Goal: Information Seeking & Learning: Check status

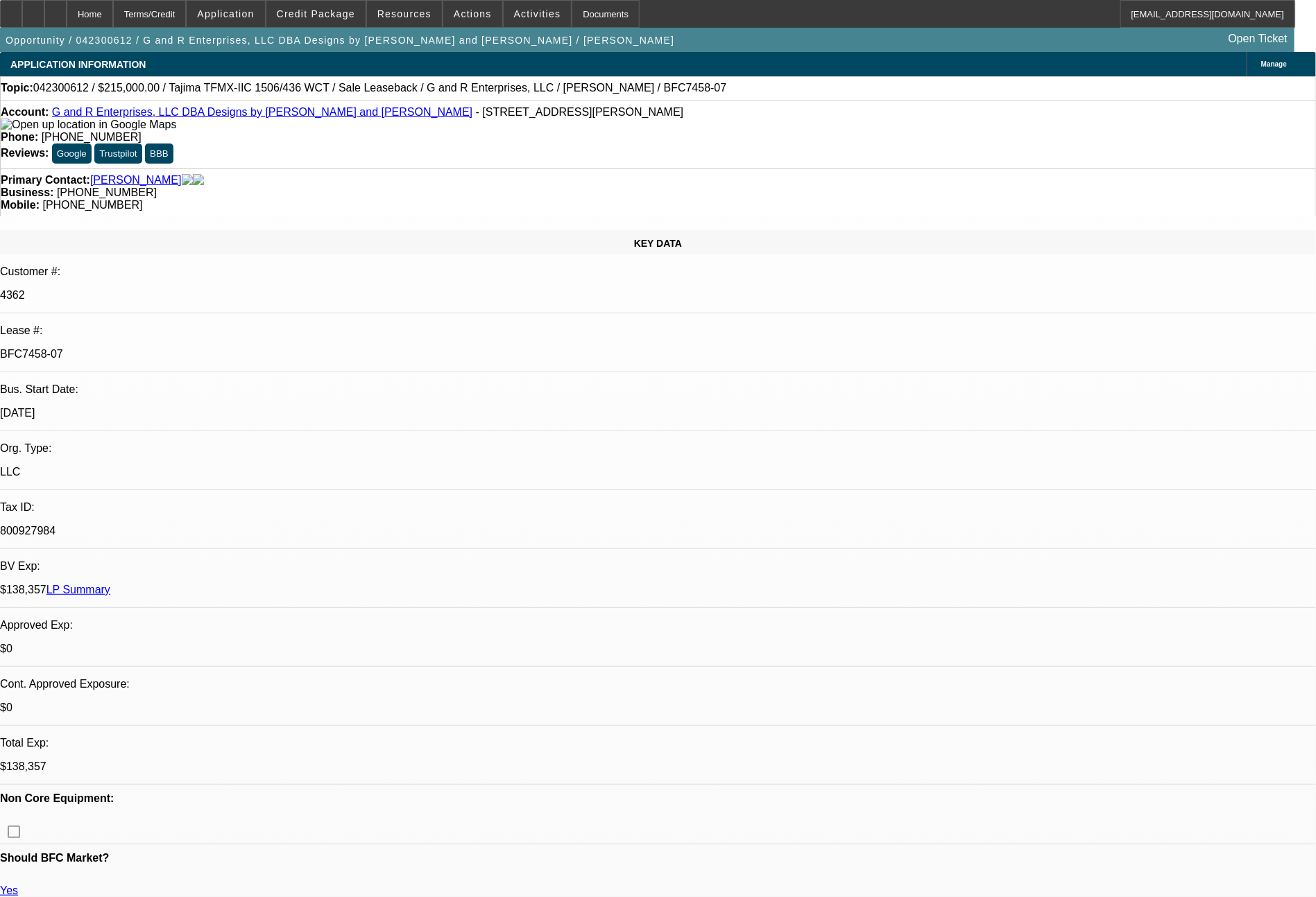
select select "0"
select select "2"
select select "0"
select select "2"
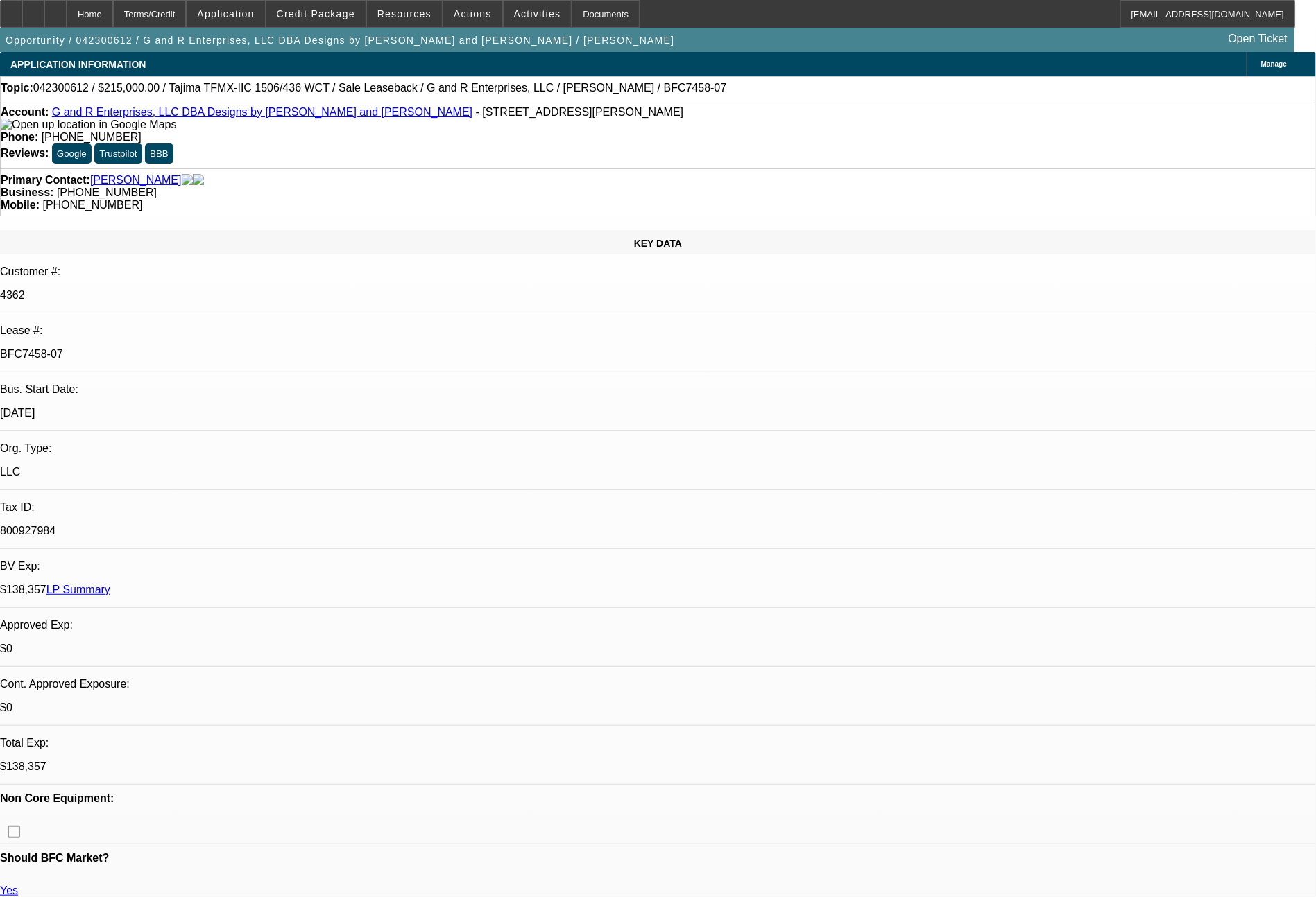
select select "0"
select select "2"
select select "0"
select select "2"
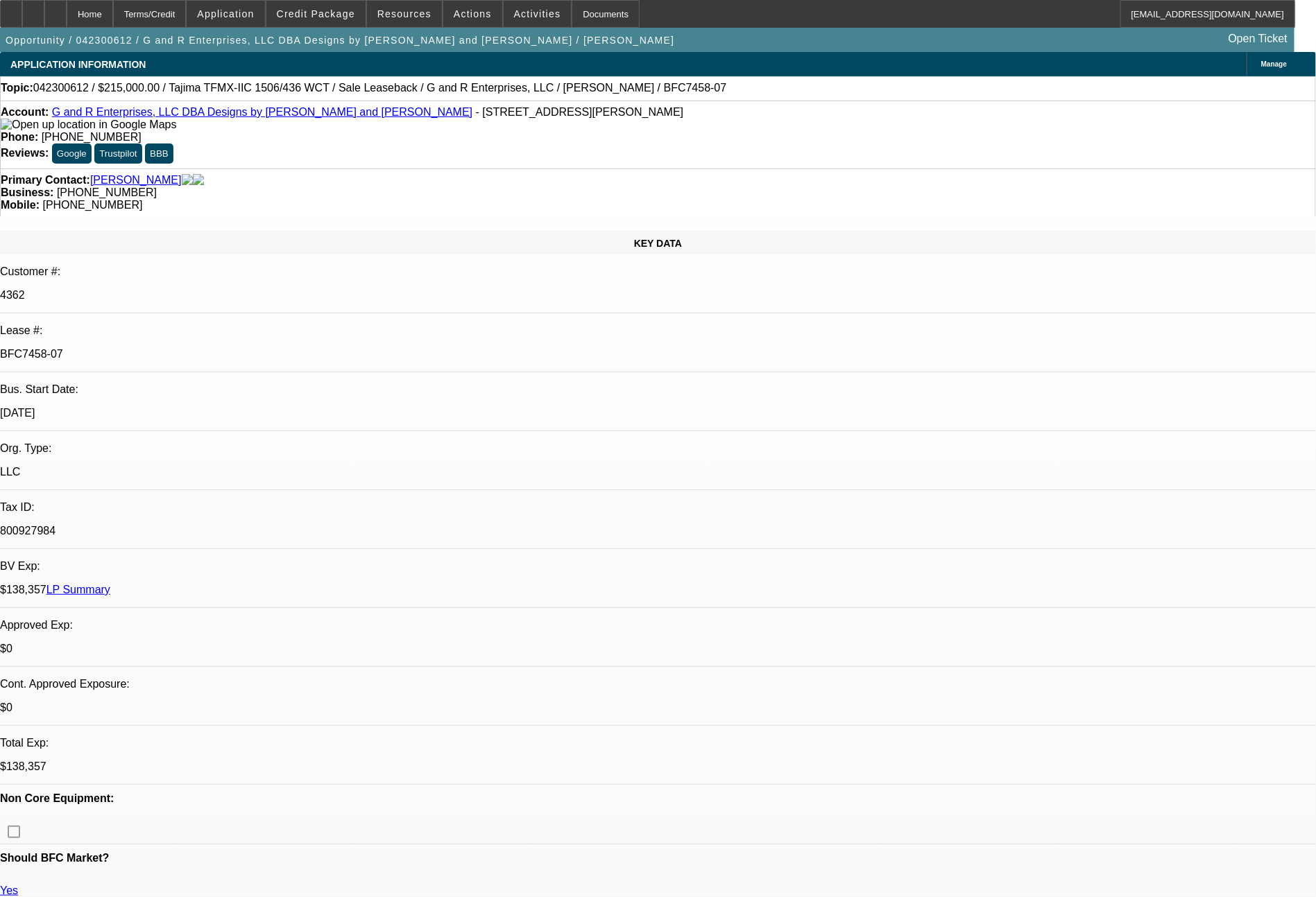
select select "0"
select select "2"
select select "0"
select select "2"
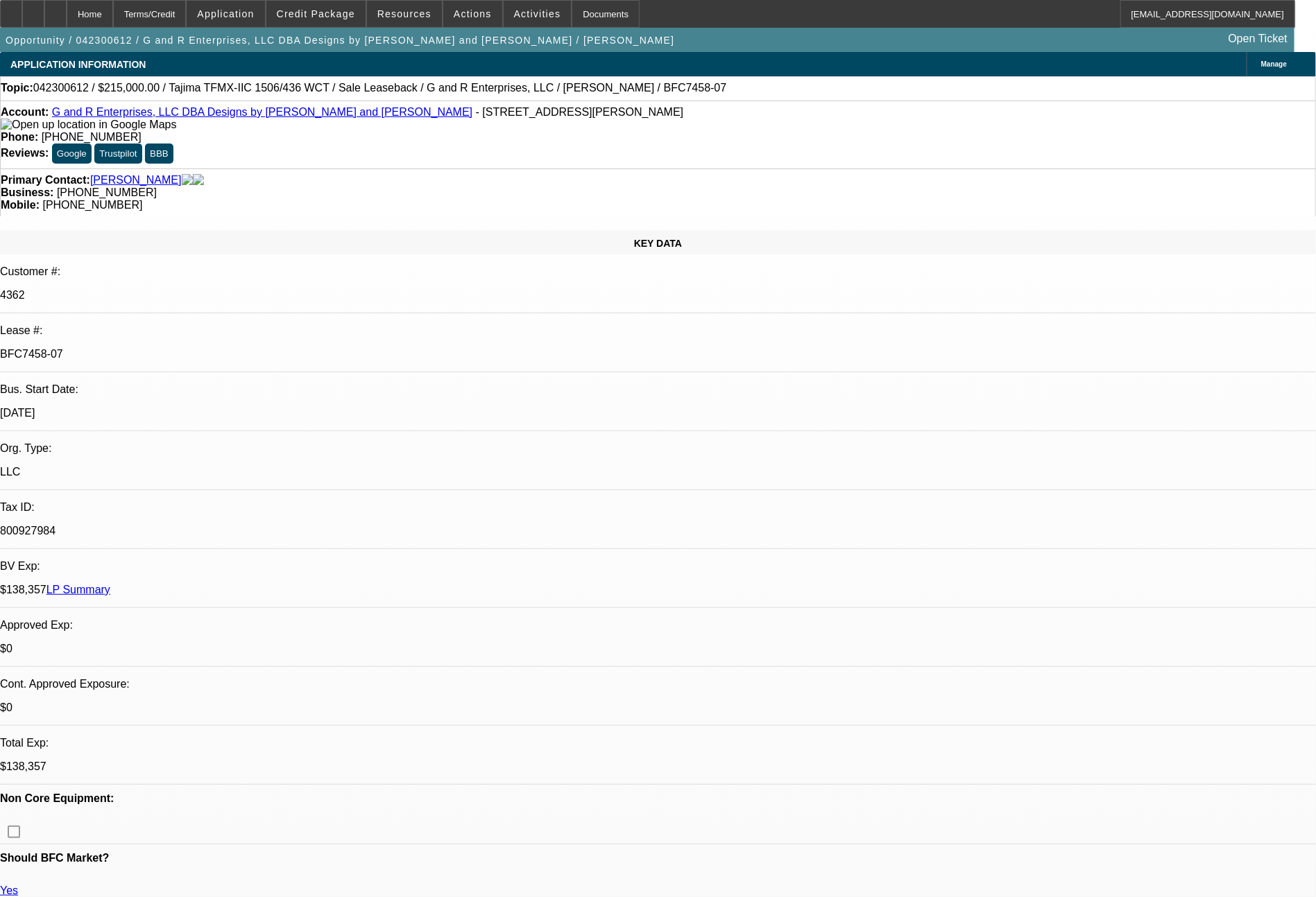
select select "0"
select select "2"
select select "0"
select select "2"
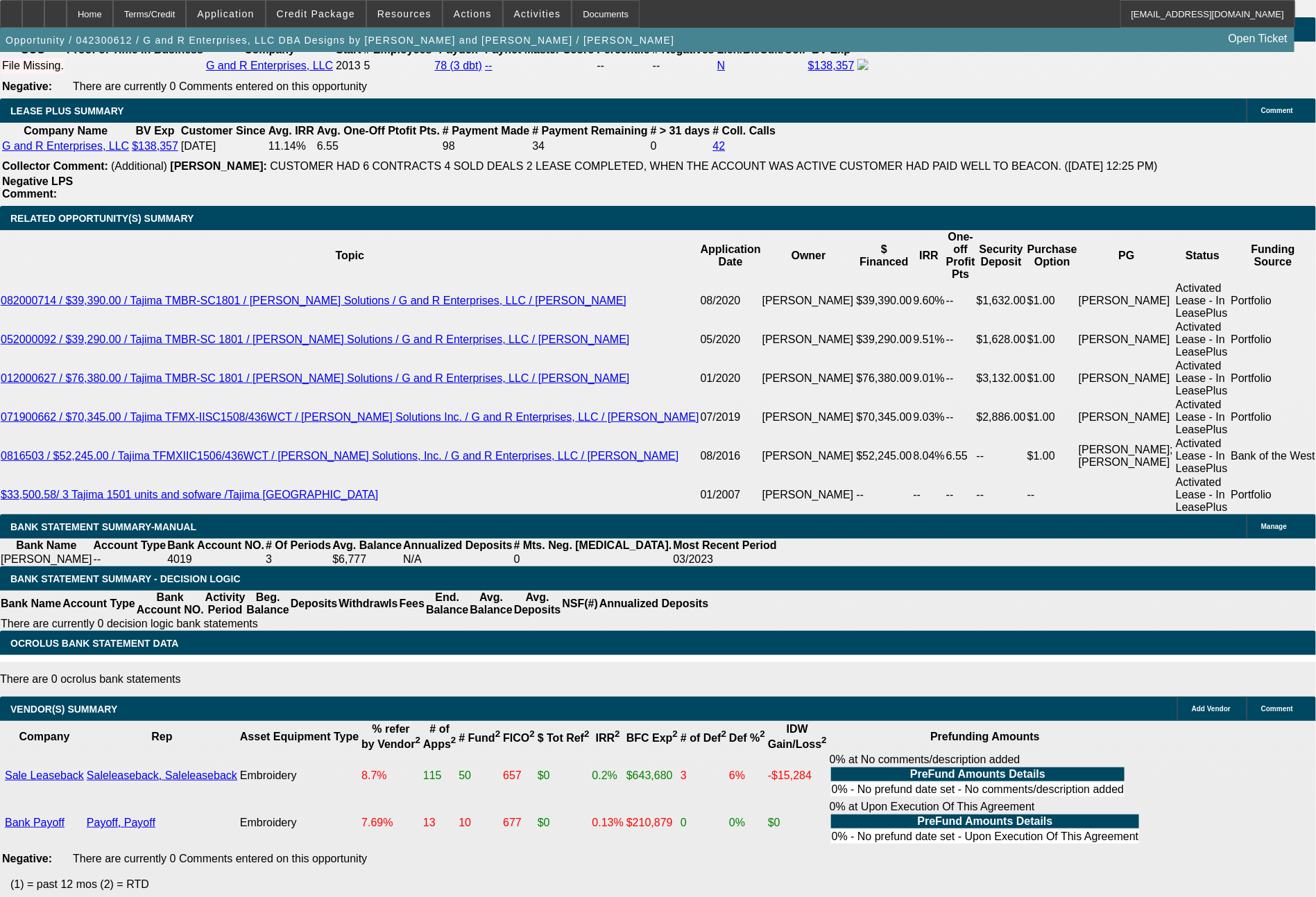
scroll to position [2486, 0]
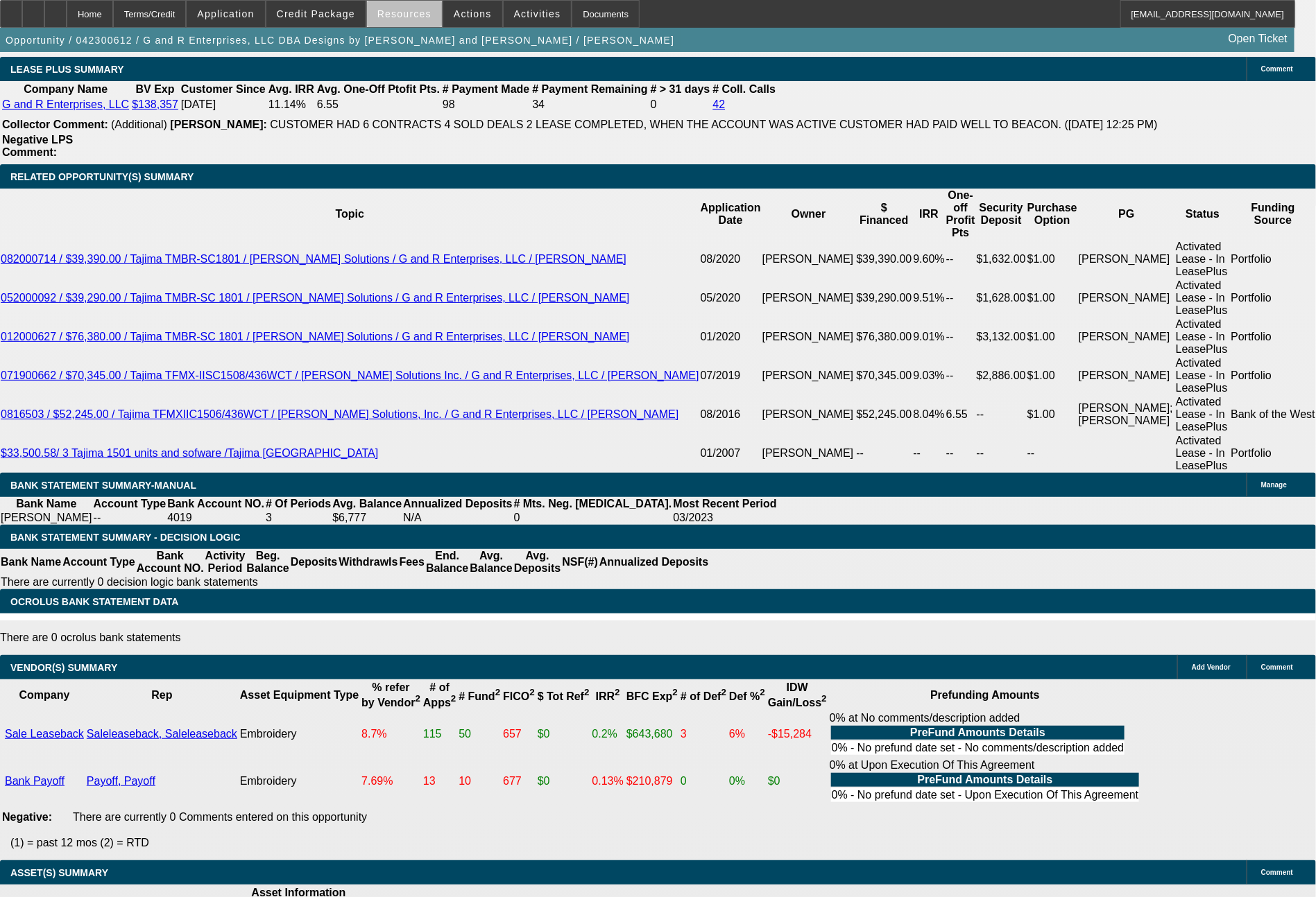
click at [422, 21] on span at bounding box center [405, 13] width 75 height 33
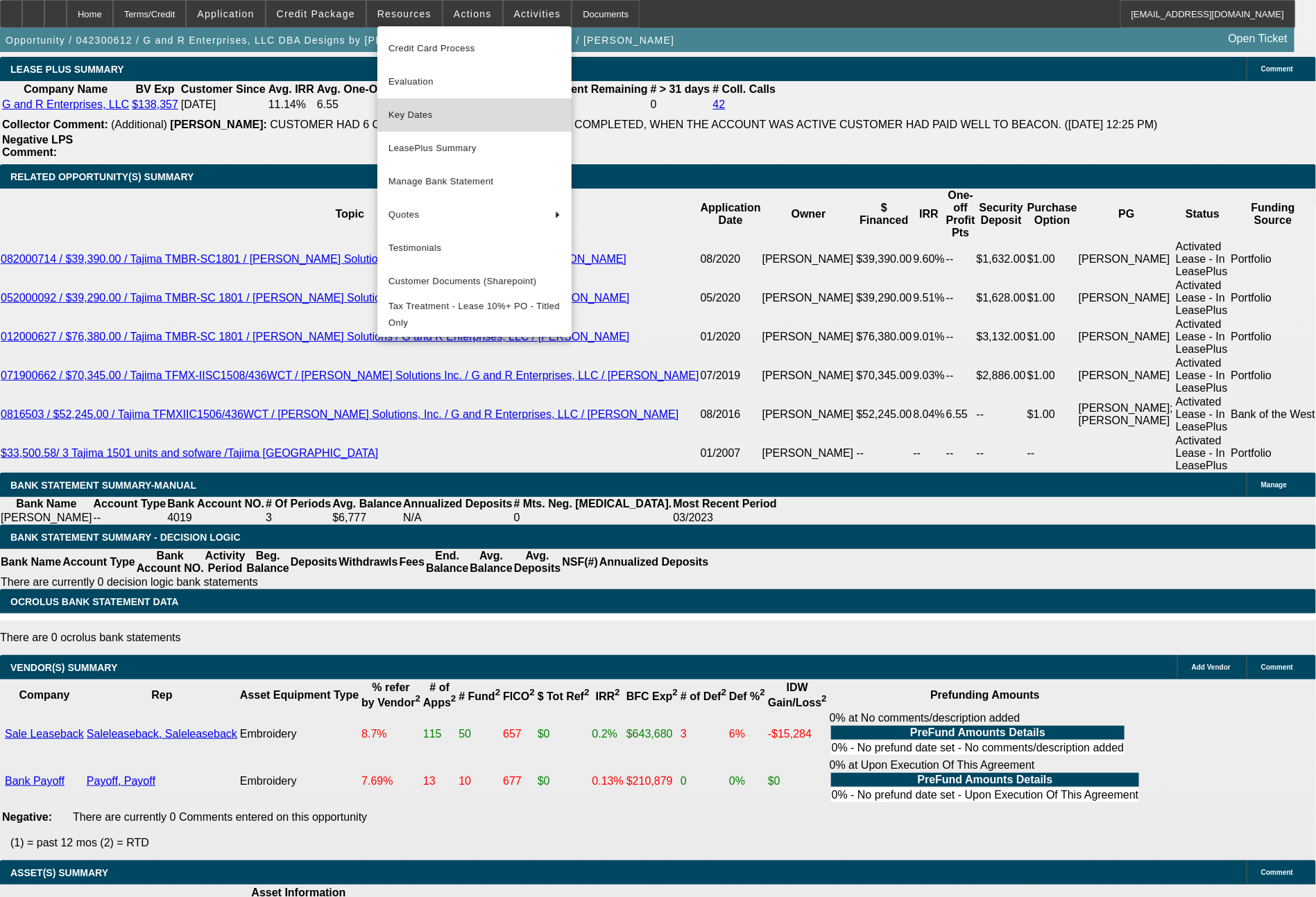
click at [436, 114] on span "Key Dates" at bounding box center [474, 115] width 172 height 17
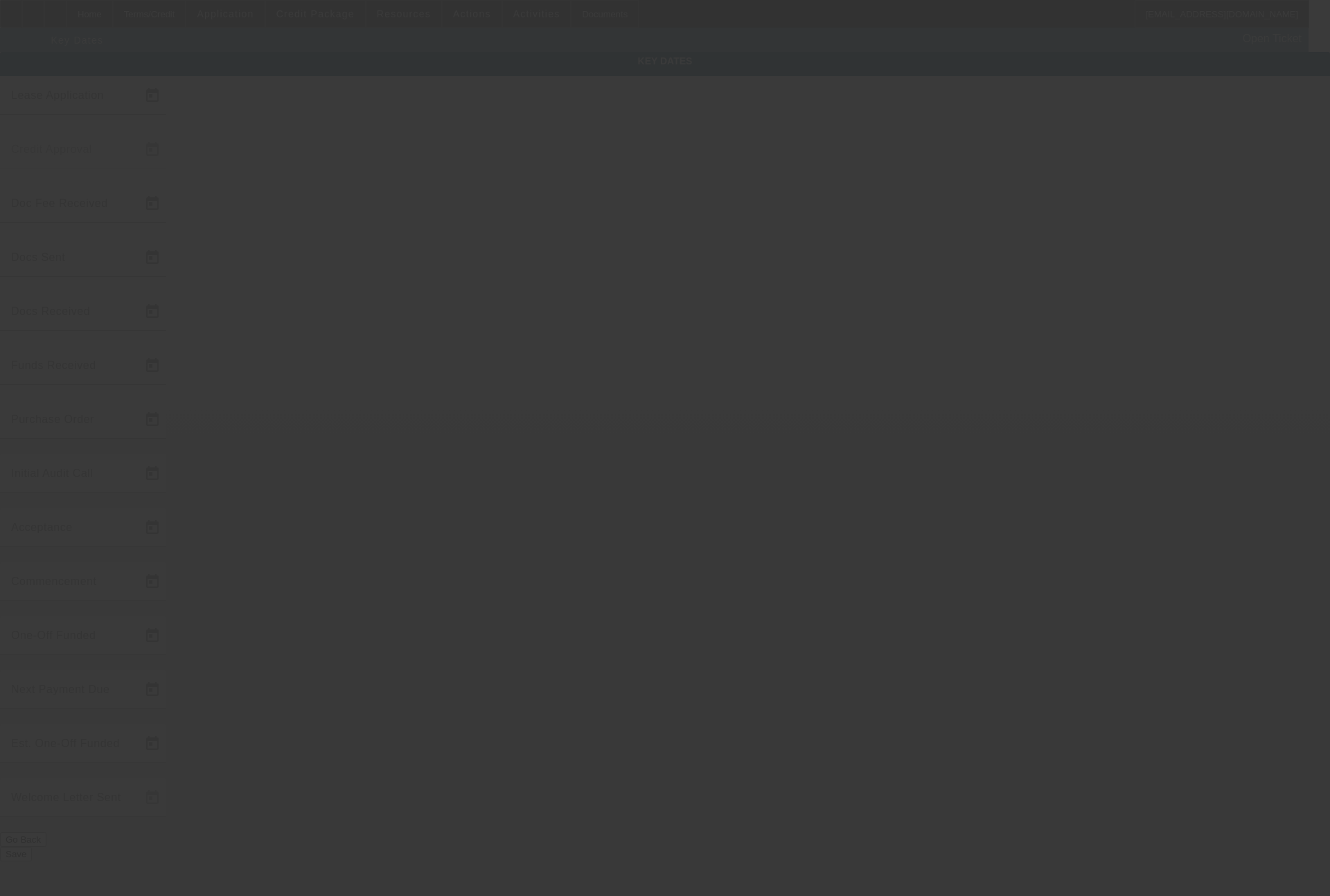
type input "[DATE]"
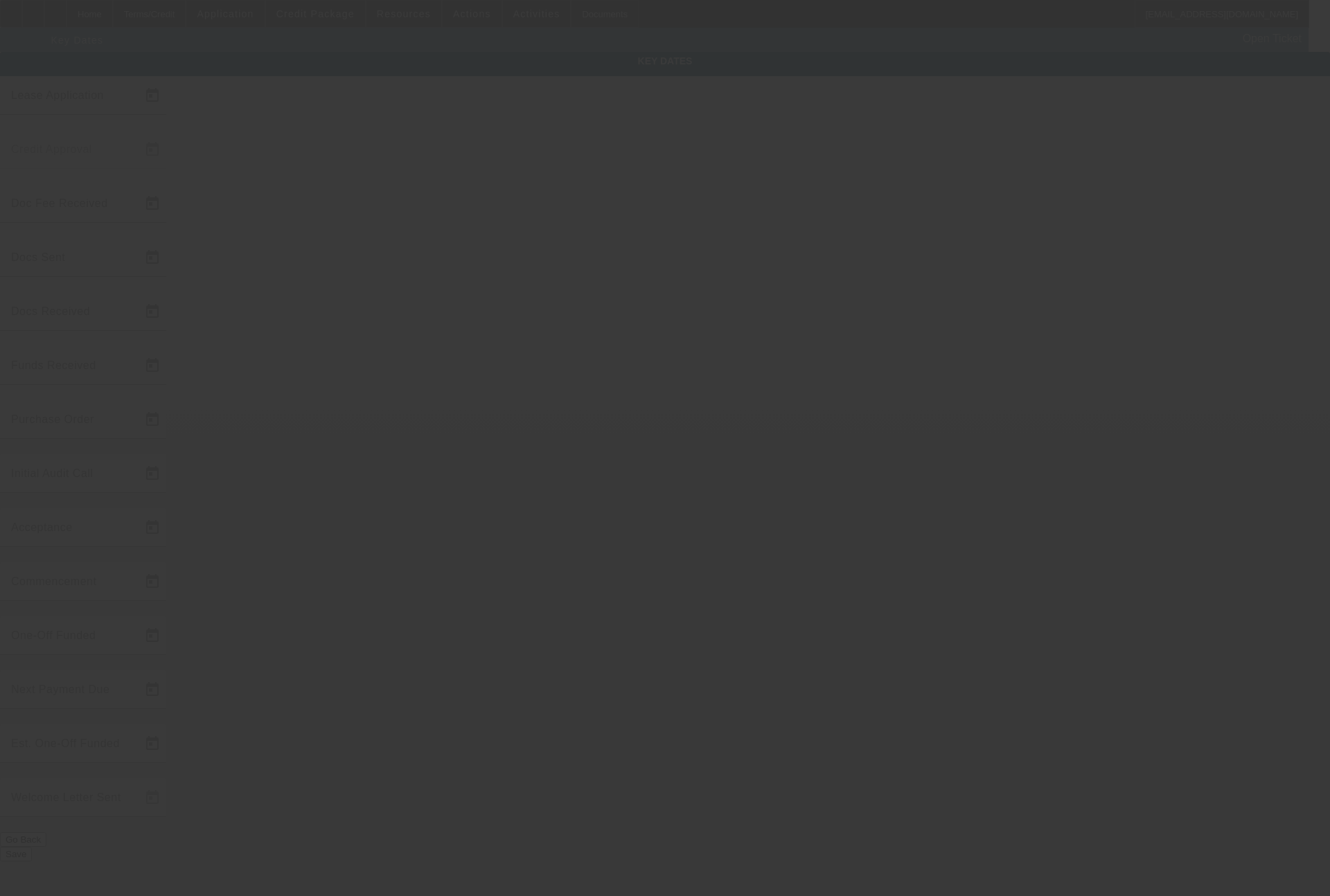
type input "[DATE]"
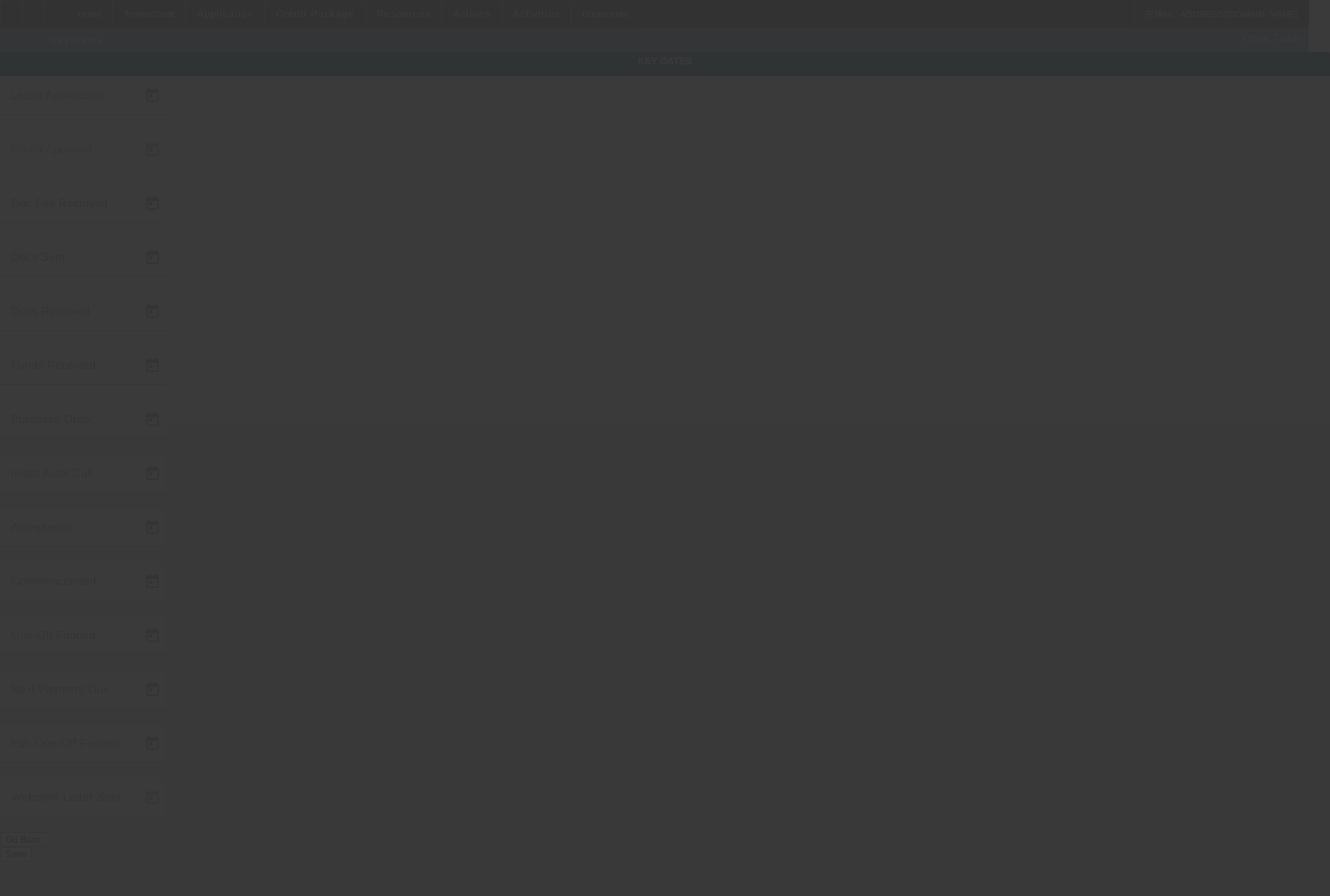
type input "[DATE]"
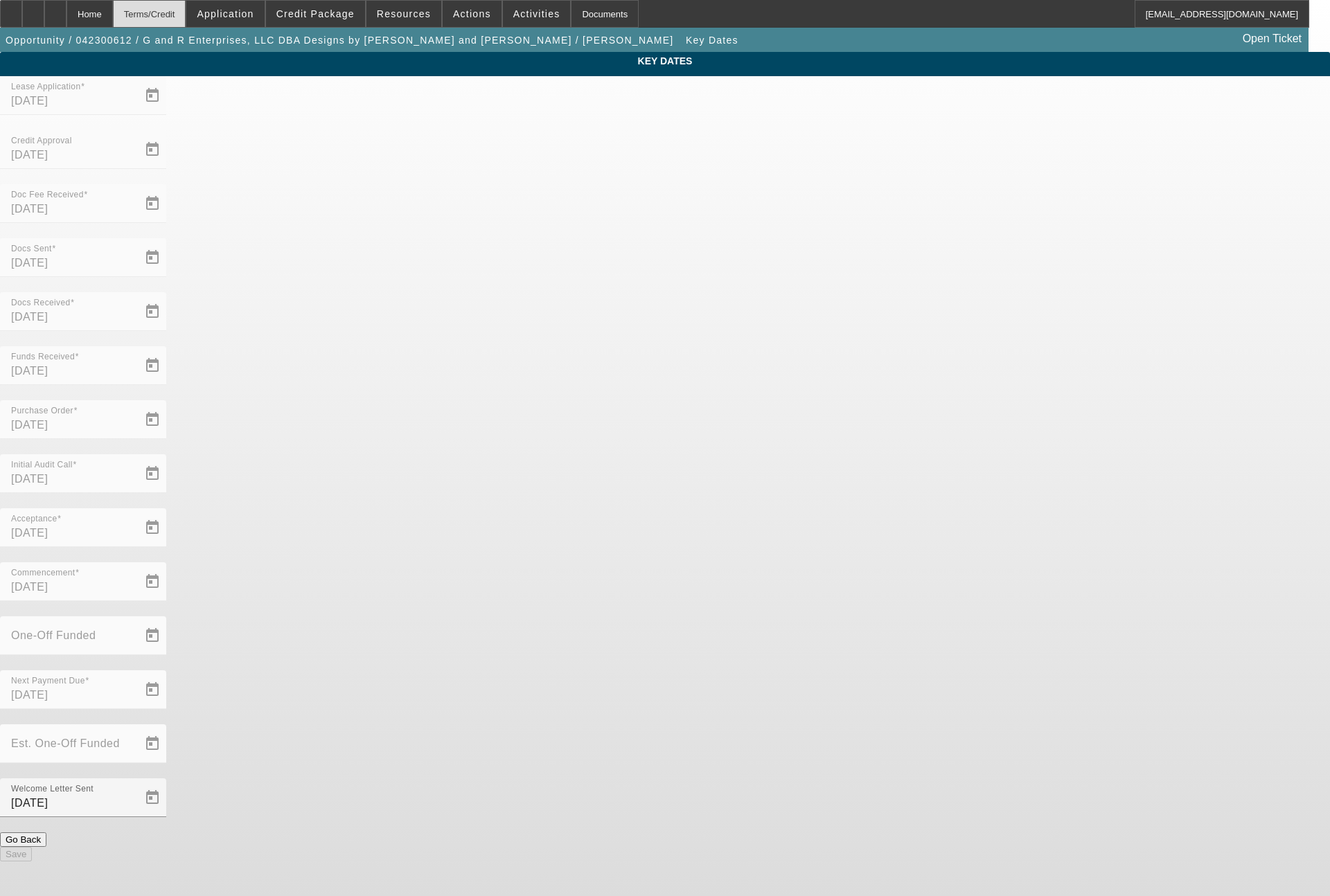
click at [174, 15] on div "Terms/Credit" at bounding box center [149, 14] width 73 height 28
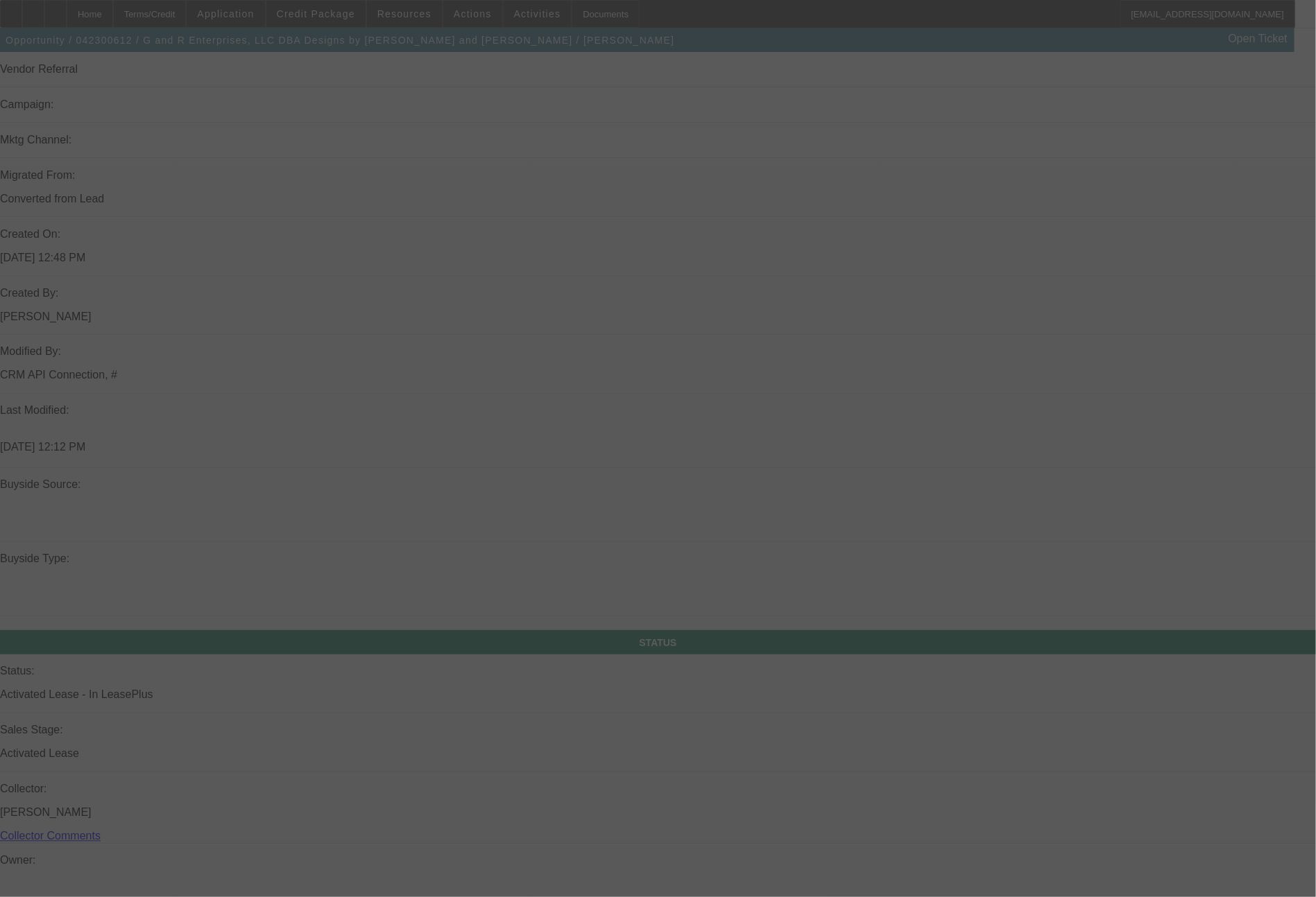
scroll to position [205, 0]
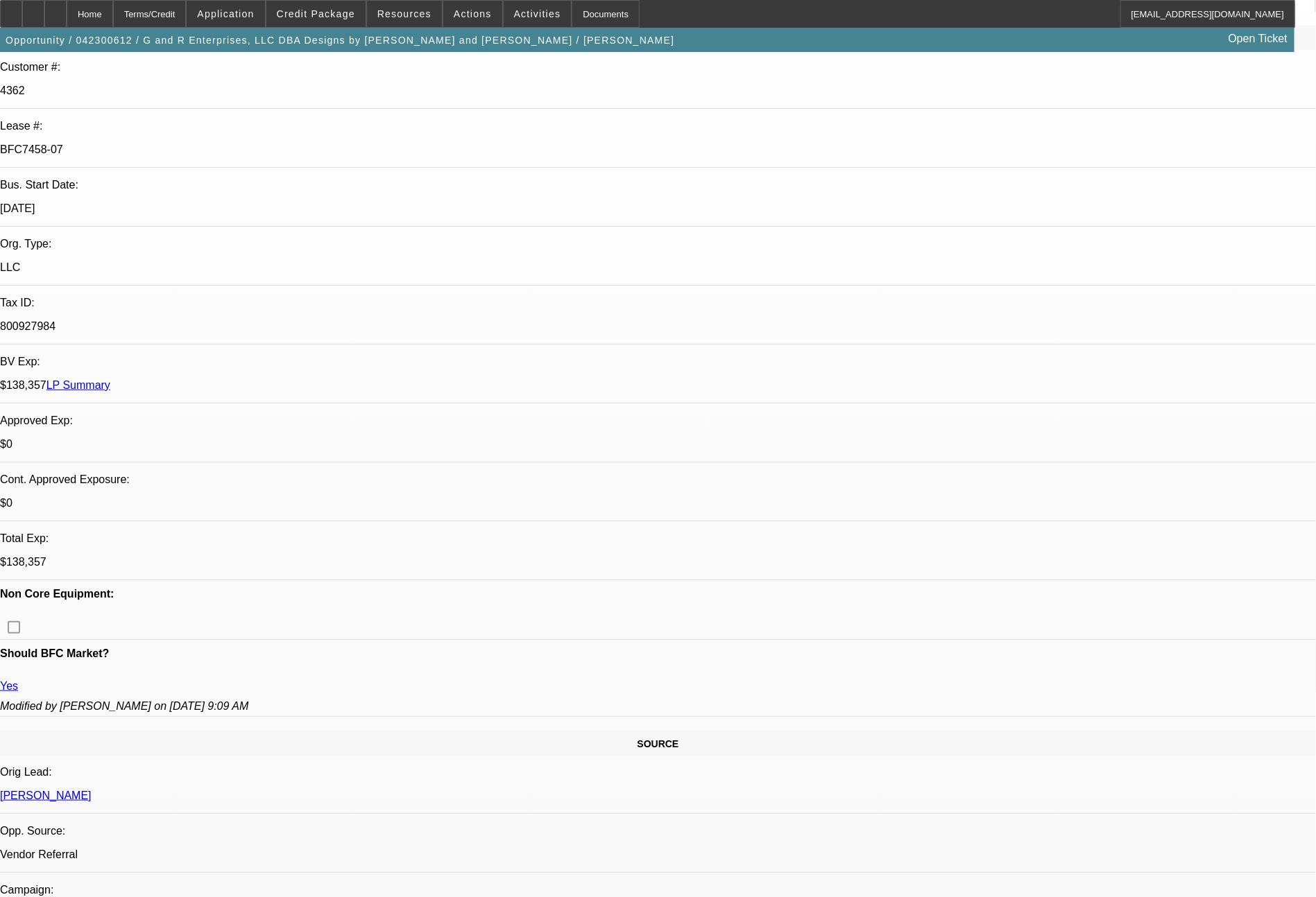
select select "0"
select select "2"
select select "0"
select select "2"
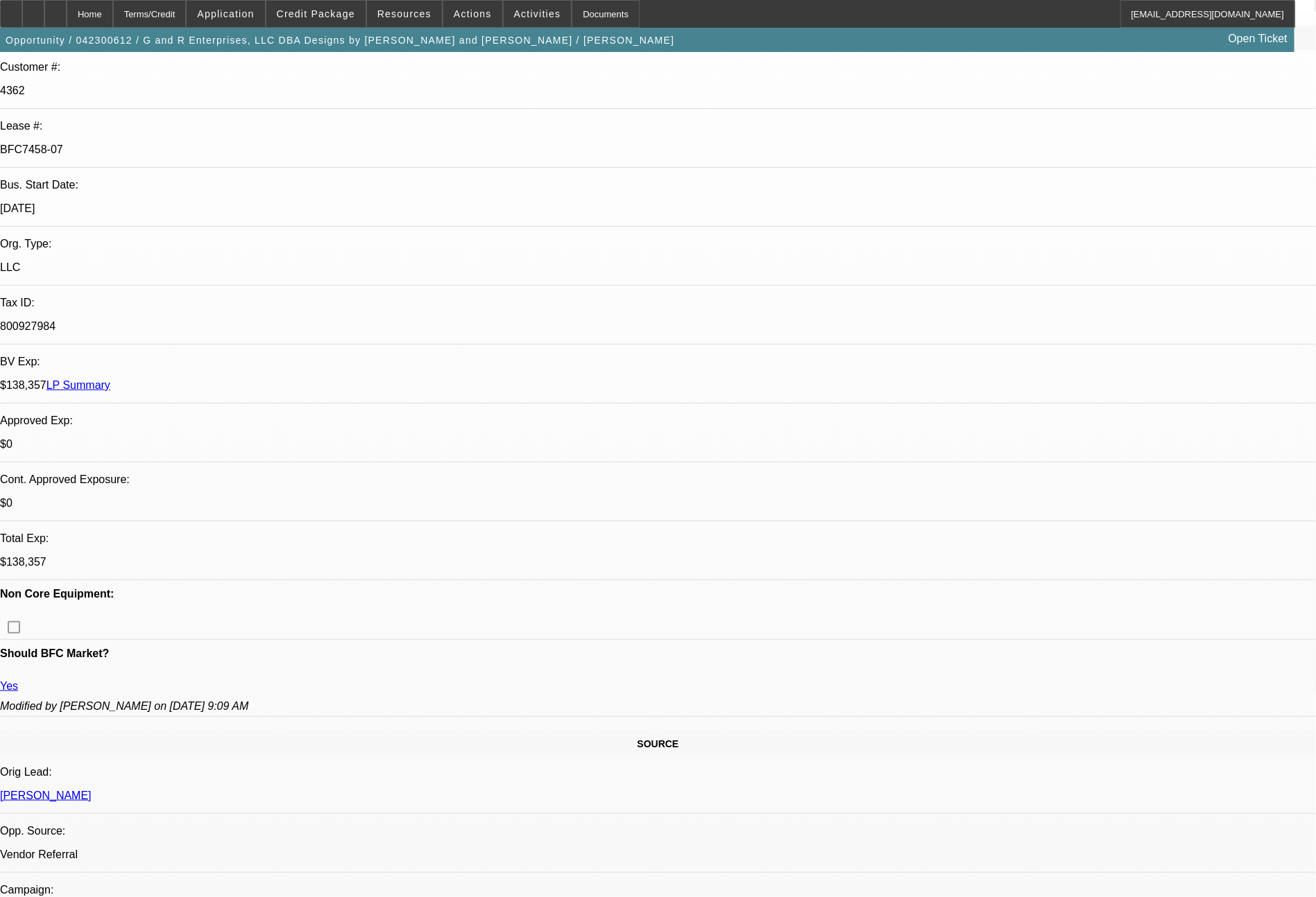
select select "0"
select select "2"
select select "0"
select select "2"
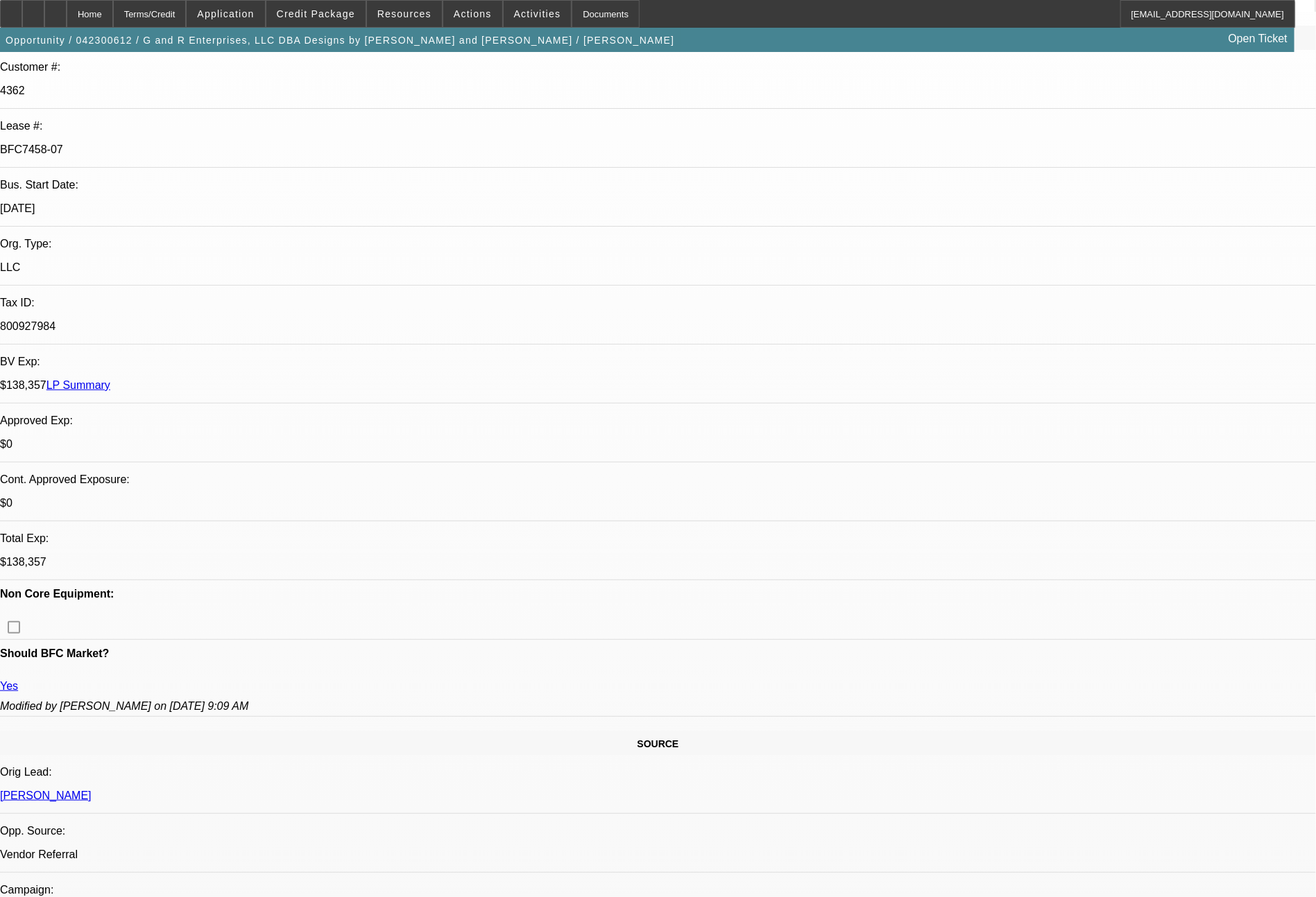
select select "0"
select select "2"
select select "0"
select select "2"
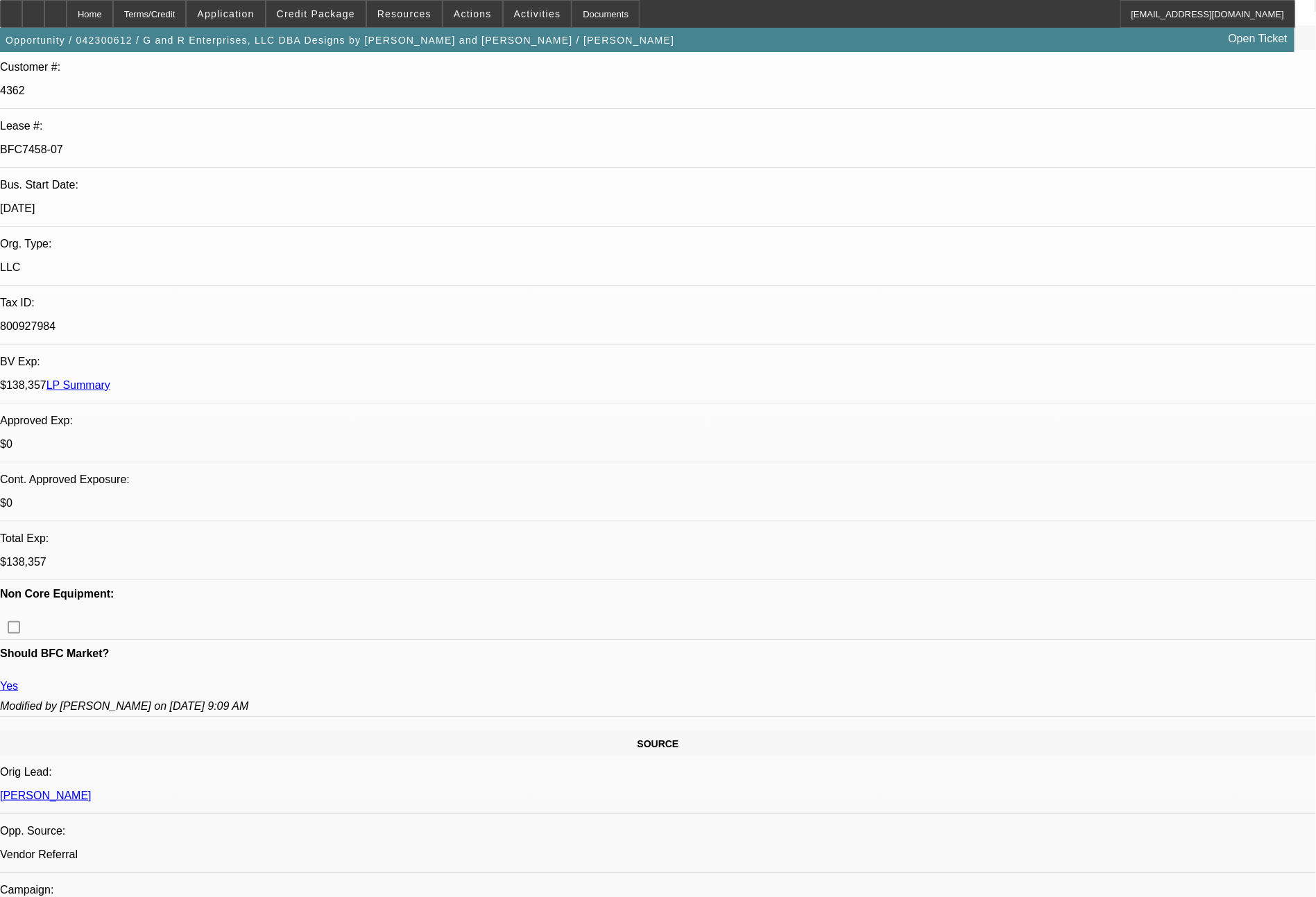
select select "0"
select select "2"
select select "0"
select select "2"
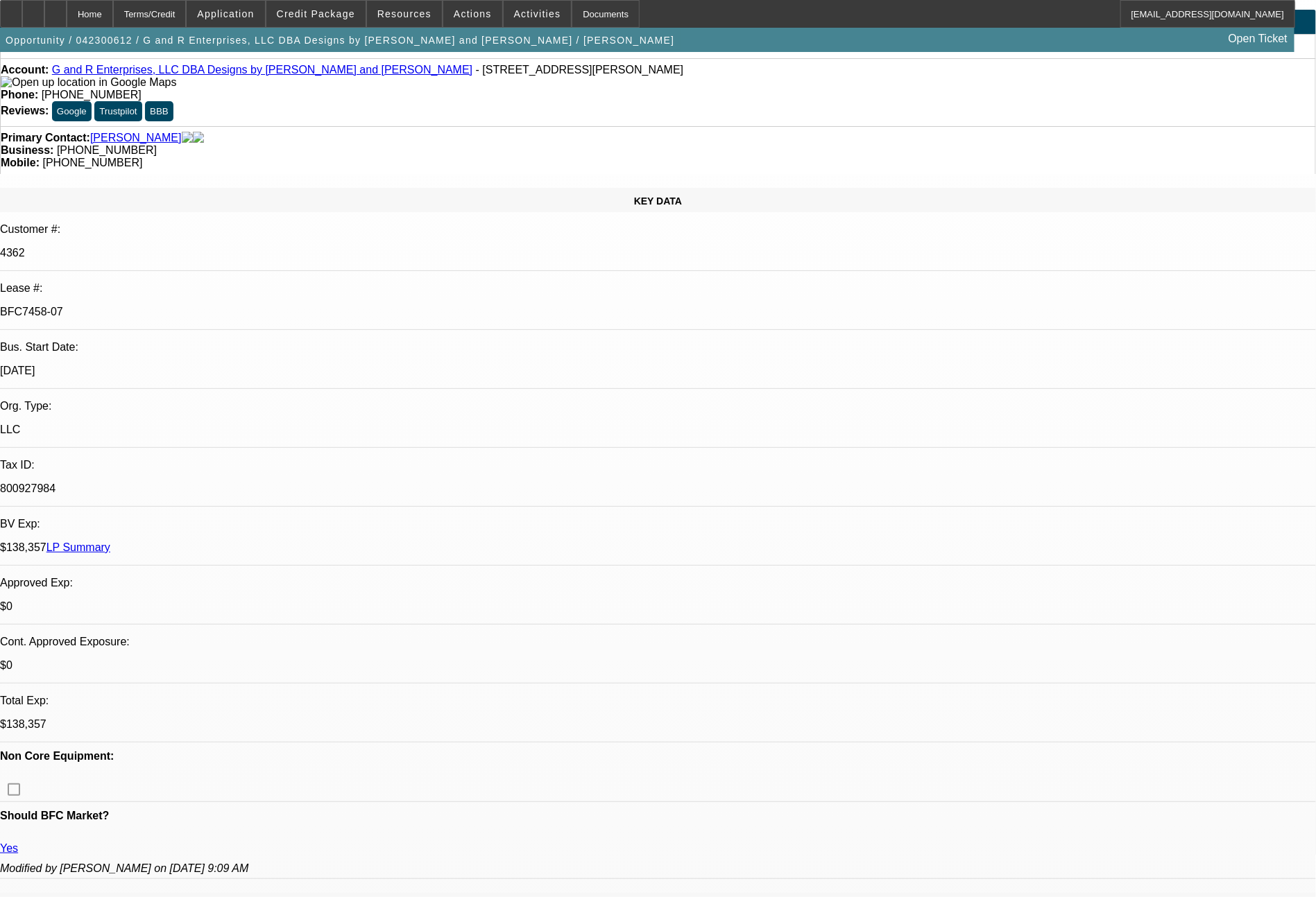
scroll to position [38, 0]
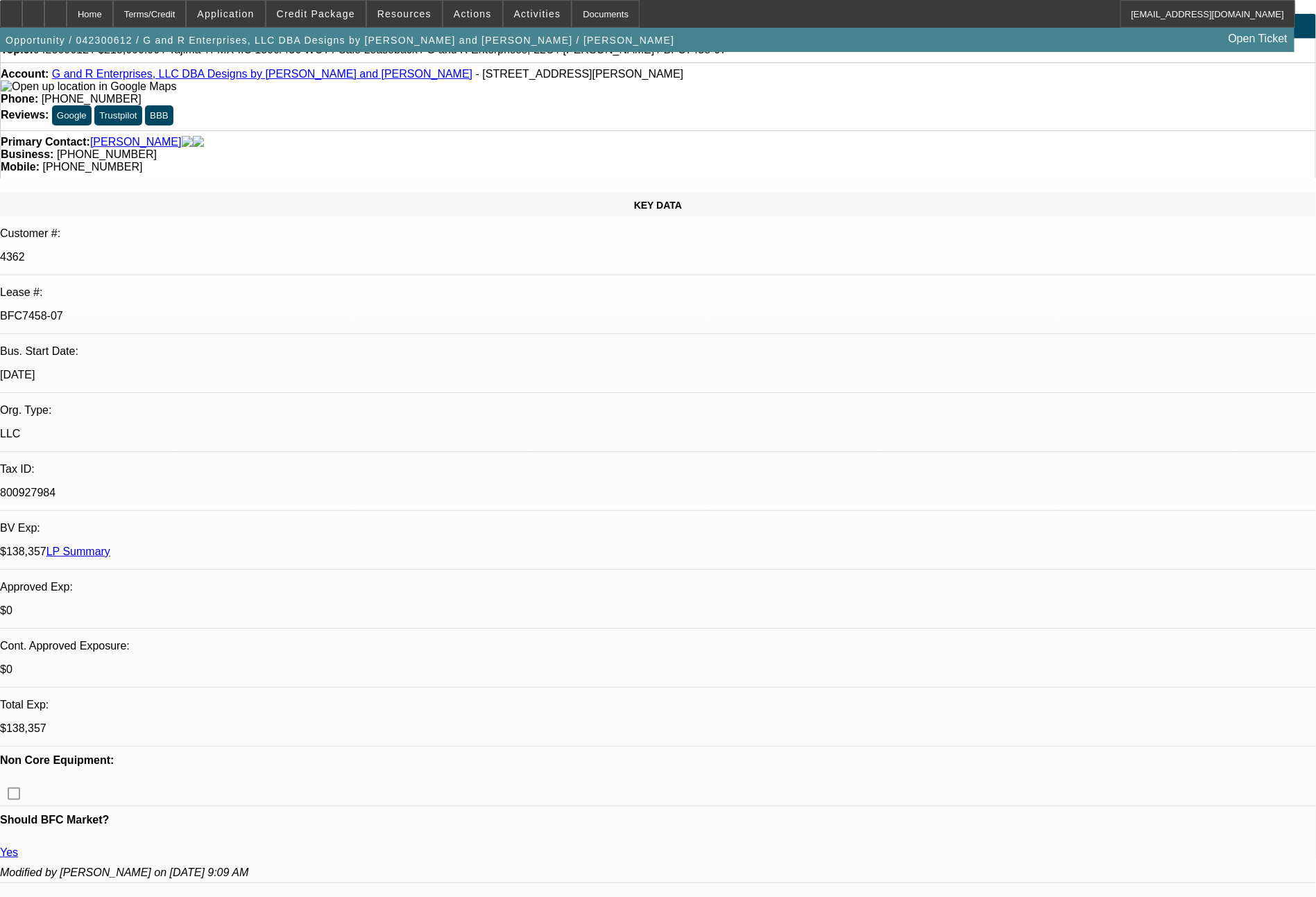
click at [111, 546] on link "LP Summary" at bounding box center [79, 552] width 64 height 12
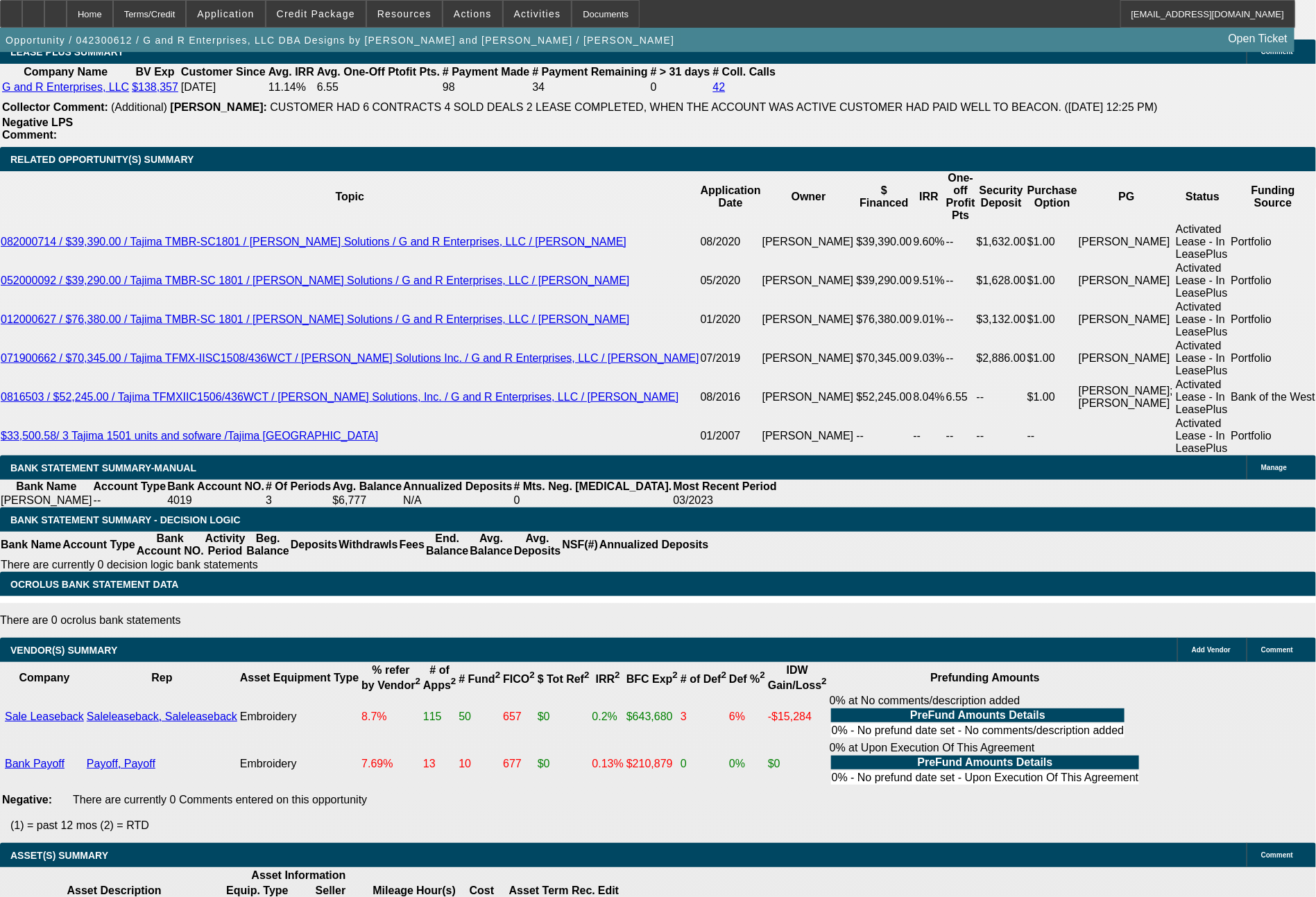
scroll to position [2509, 0]
